Goal: Task Accomplishment & Management: Manage account settings

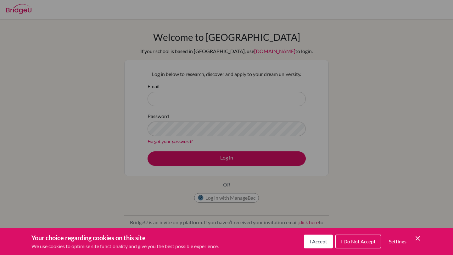
click at [313, 241] on span "I Accept" at bounding box center [318, 242] width 18 height 6
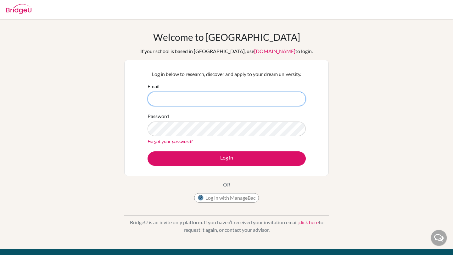
click at [213, 99] on input "Email" at bounding box center [227, 99] width 158 height 14
click at [215, 96] on input "Email" at bounding box center [227, 99] width 158 height 14
click at [205, 100] on input "Email" at bounding box center [227, 99] width 158 height 14
click at [207, 100] on input "Email" at bounding box center [227, 99] width 158 height 14
click at [182, 97] on input "Email" at bounding box center [227, 99] width 158 height 14
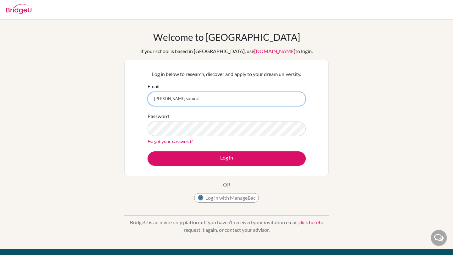
type input "karen.sakurai"
click at [188, 142] on link "Forgot your password?" at bounding box center [170, 141] width 45 height 6
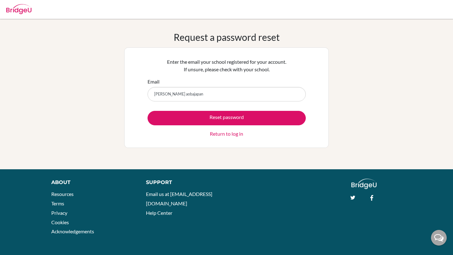
click at [197, 95] on input "[PERSON_NAME] aobajapan" at bounding box center [227, 94] width 158 height 14
click at [225, 96] on input "karen.sakurai@students.aobajapan" at bounding box center [227, 94] width 158 height 14
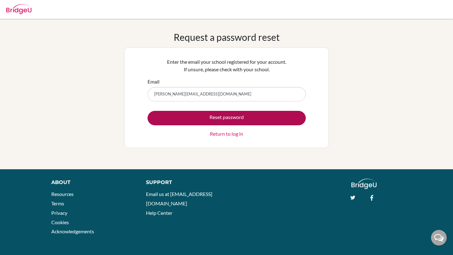
type input "karen.sakurai@students.aobajapan.jp"
click at [216, 117] on button "Reset password" at bounding box center [227, 118] width 158 height 14
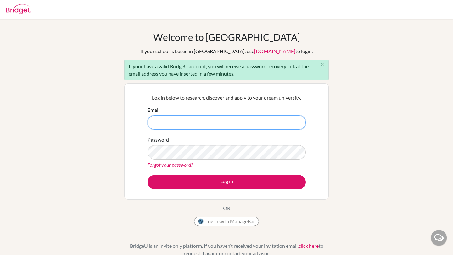
click at [196, 129] on input "Email" at bounding box center [227, 122] width 158 height 14
click at [197, 120] on input "Email" at bounding box center [227, 122] width 158 height 14
type input "karen.sakurai@students.aobajapan.jp"
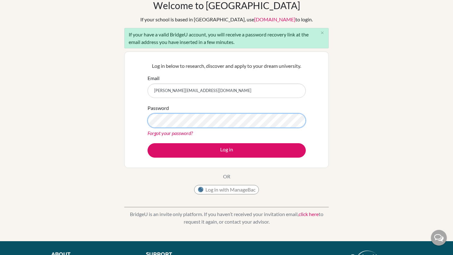
scroll to position [30, 0]
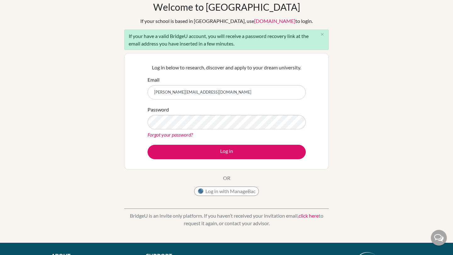
click at [185, 135] on link "Forgot your password?" at bounding box center [170, 135] width 45 height 6
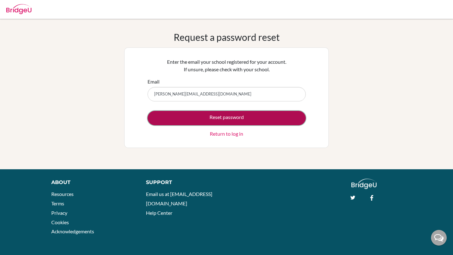
click at [184, 123] on button "Reset password" at bounding box center [227, 118] width 158 height 14
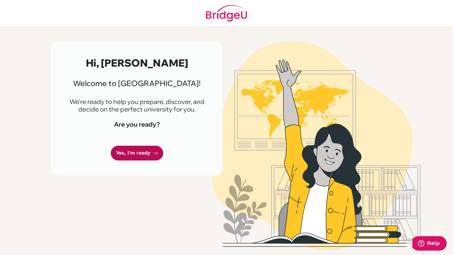
click at [154, 154] on icon at bounding box center [155, 153] width 5 height 5
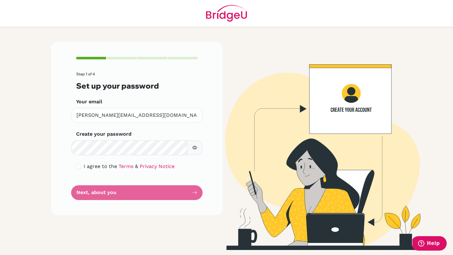
click at [196, 148] on icon "button" at bounding box center [194, 147] width 5 height 5
click at [81, 165] on input "checkbox" at bounding box center [78, 166] width 5 height 5
checkbox input "true"
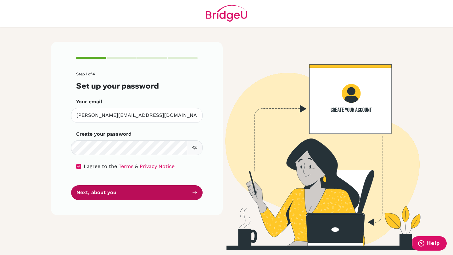
click at [156, 190] on button "Next, about you" at bounding box center [136, 193] width 131 height 15
